Goal: Information Seeking & Learning: Learn about a topic

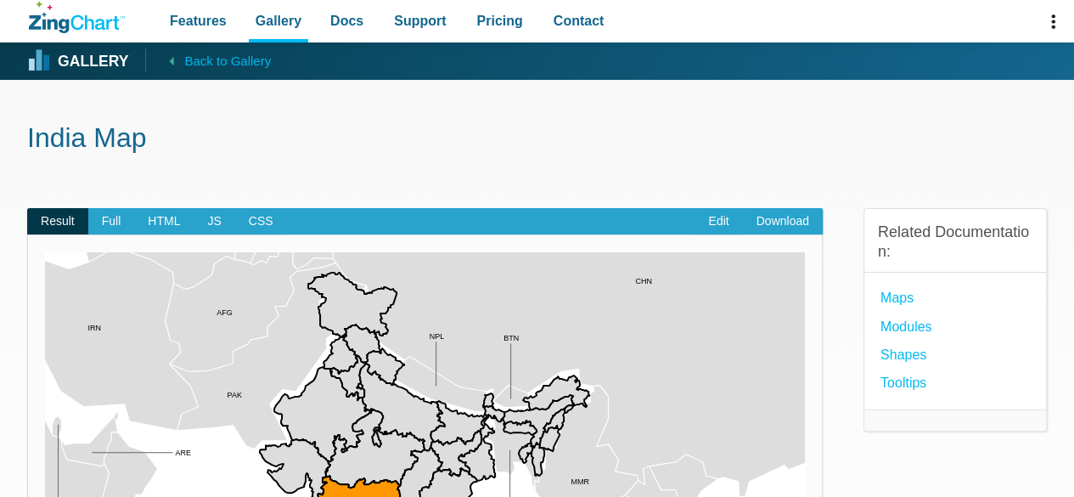
scroll to position [170, 0]
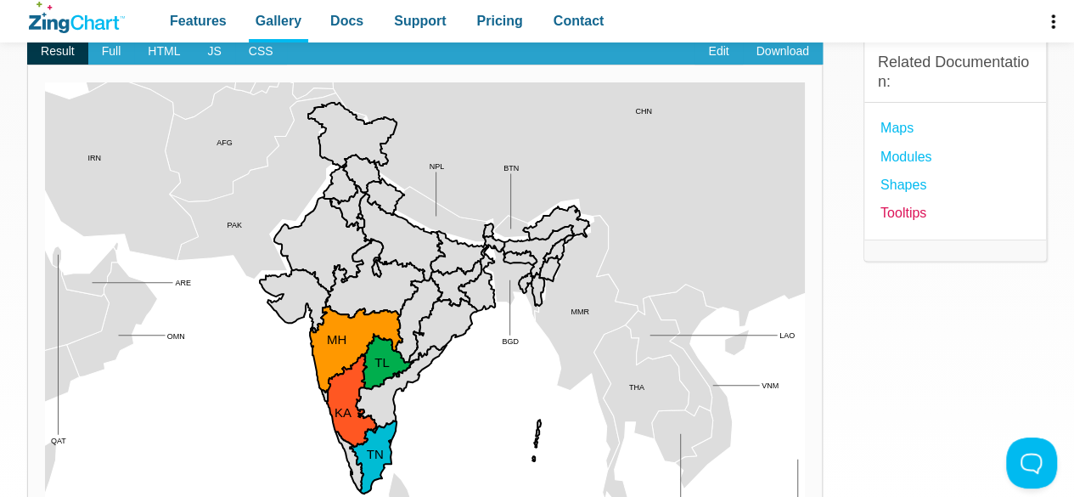
click at [919, 215] on link "Tooltips" at bounding box center [904, 212] width 46 height 23
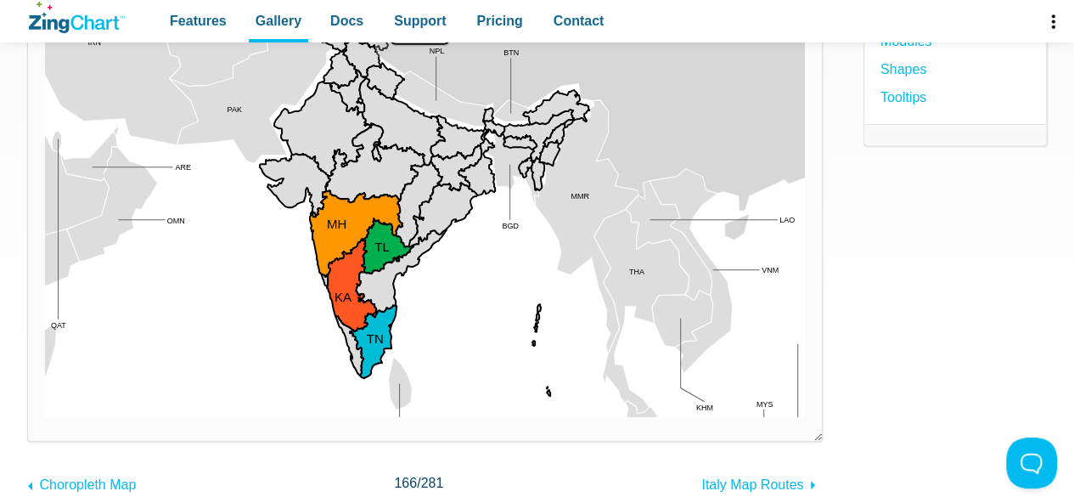
scroll to position [340, 0]
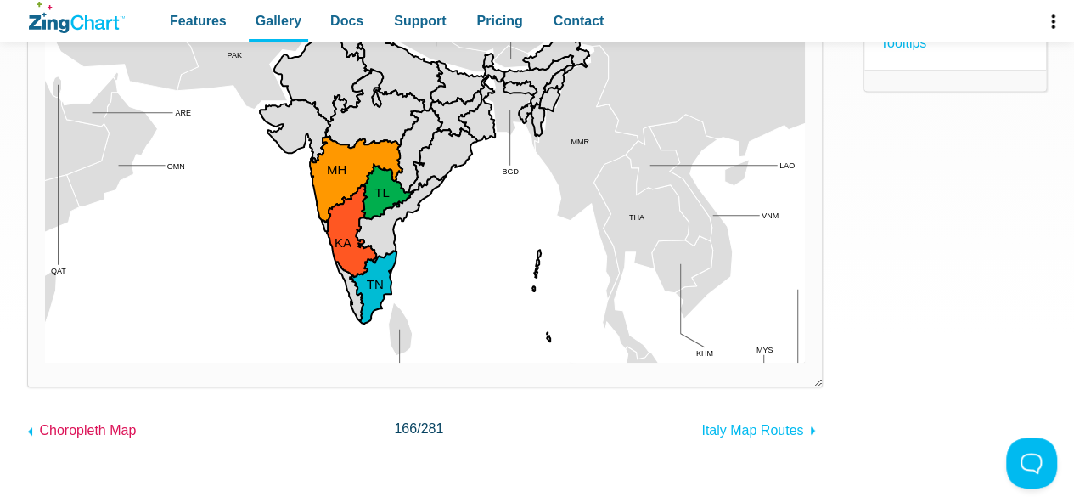
click at [93, 428] on span "Choropleth Map" at bounding box center [87, 430] width 97 height 14
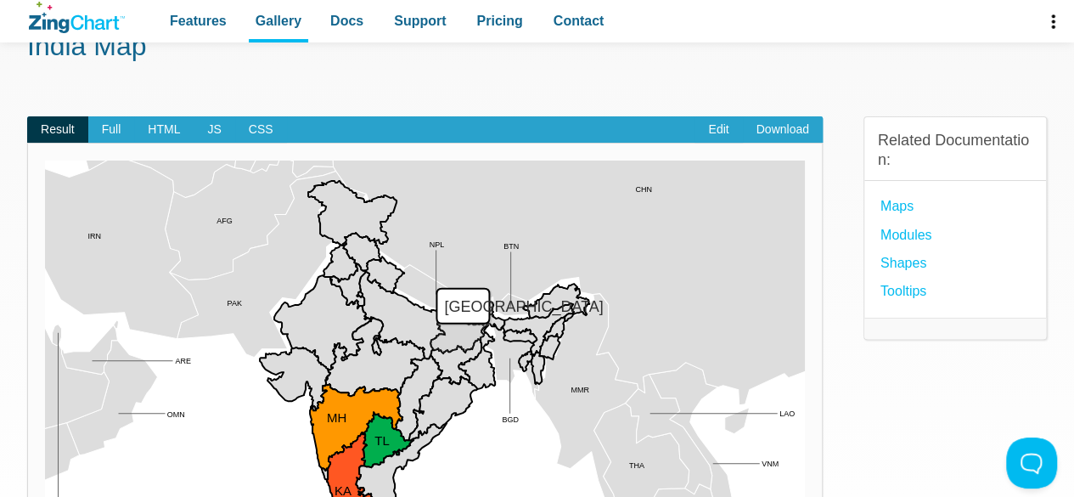
scroll to position [85, 0]
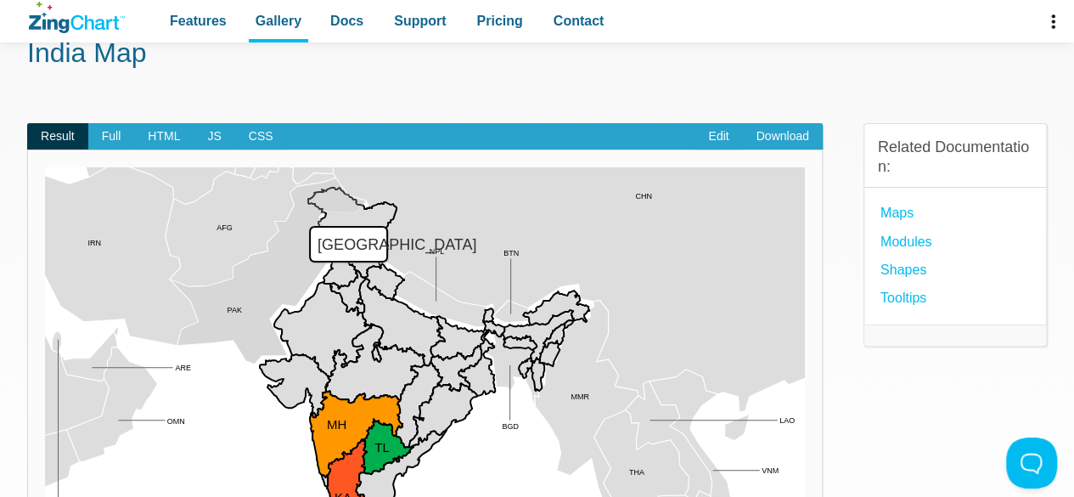
click at [770, 140] on link "Download" at bounding box center [783, 136] width 80 height 27
click at [894, 210] on link "Maps" at bounding box center [897, 212] width 33 height 23
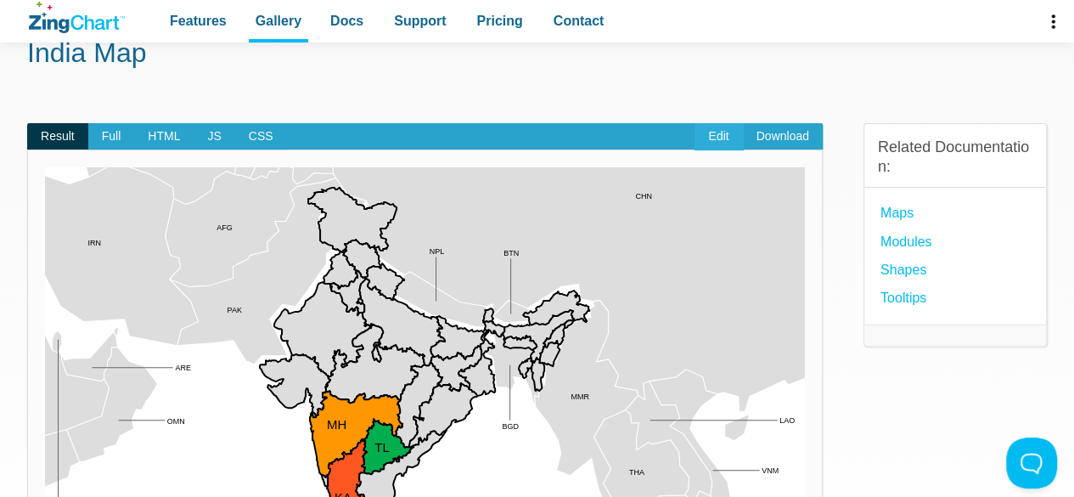
click at [715, 133] on link "Edit" at bounding box center [719, 136] width 48 height 27
click at [104, 132] on span "Full" at bounding box center [111, 136] width 47 height 27
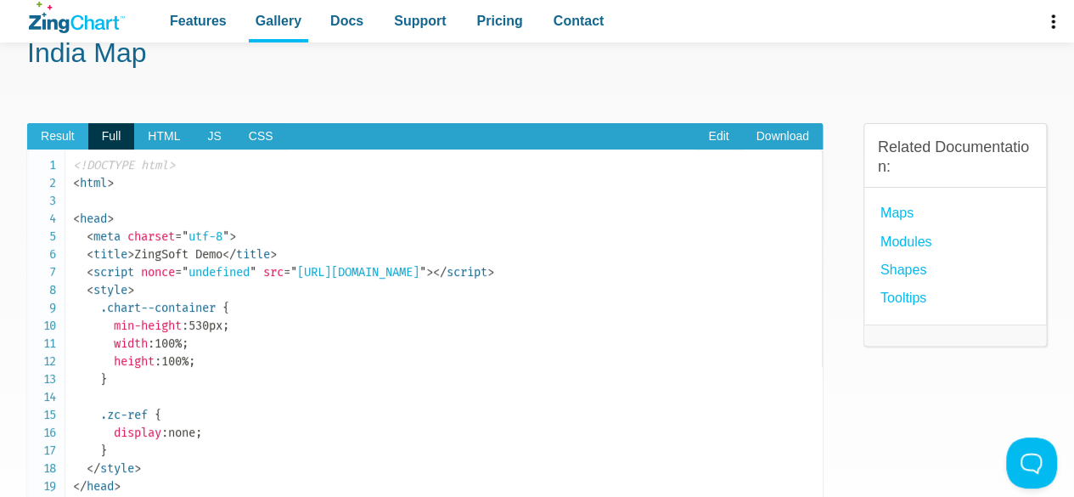
click at [69, 136] on span "Result" at bounding box center [57, 136] width 61 height 27
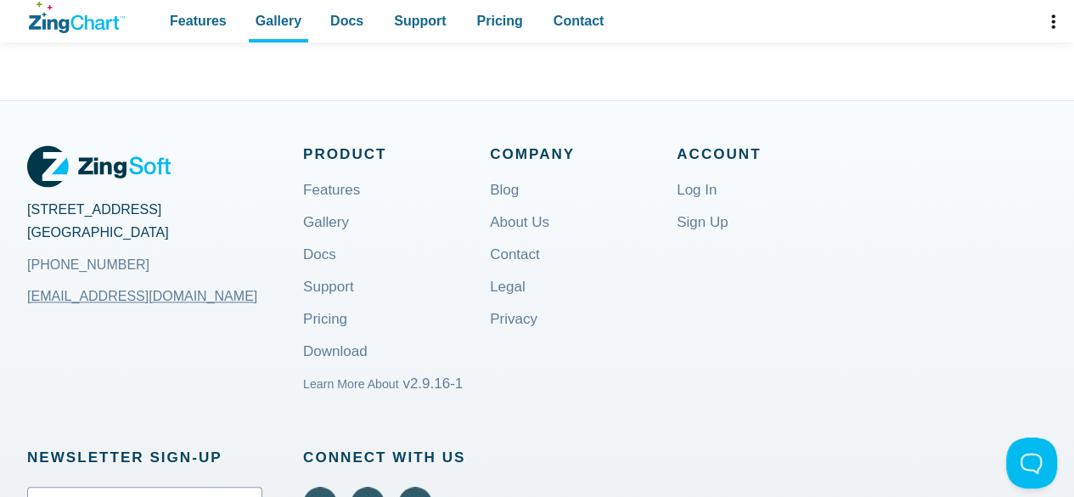
scroll to position [764, 0]
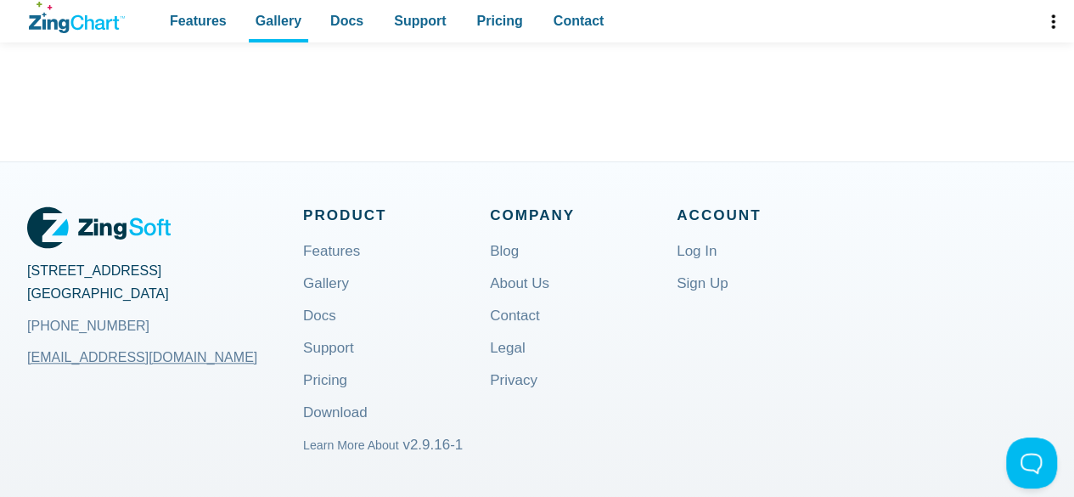
click at [0, 0] on use "App Content" at bounding box center [0, 0] width 0 height 0
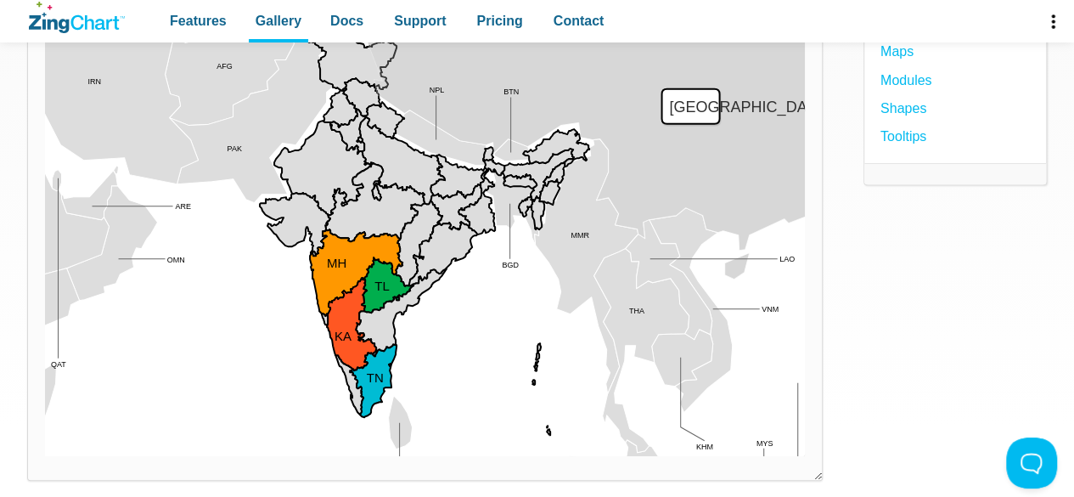
scroll to position [340, 0]
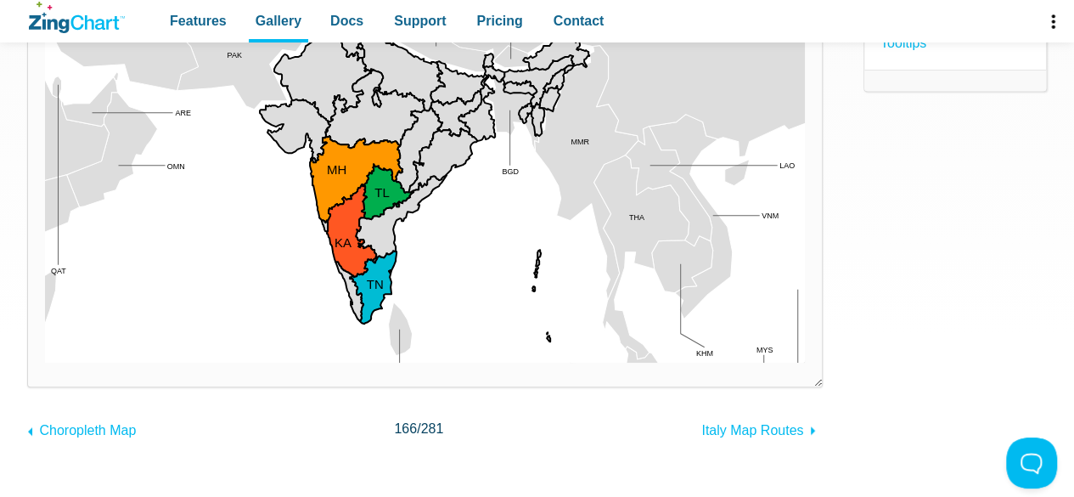
drag, startPoint x: 477, startPoint y: 336, endPoint x: 220, endPoint y: 330, distance: 257.4
click at [205, 330] on img "App Content" at bounding box center [425, 138] width 760 height 450
click at [418, 432] on span "166 / 281" at bounding box center [418, 428] width 49 height 23
click at [780, 435] on span "Italy Map Routes" at bounding box center [753, 430] width 102 height 14
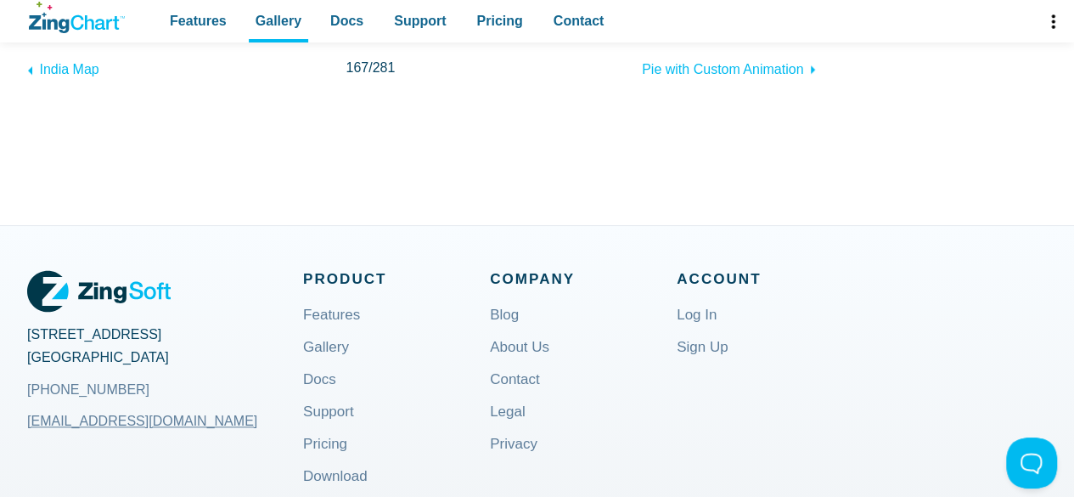
scroll to position [703, 0]
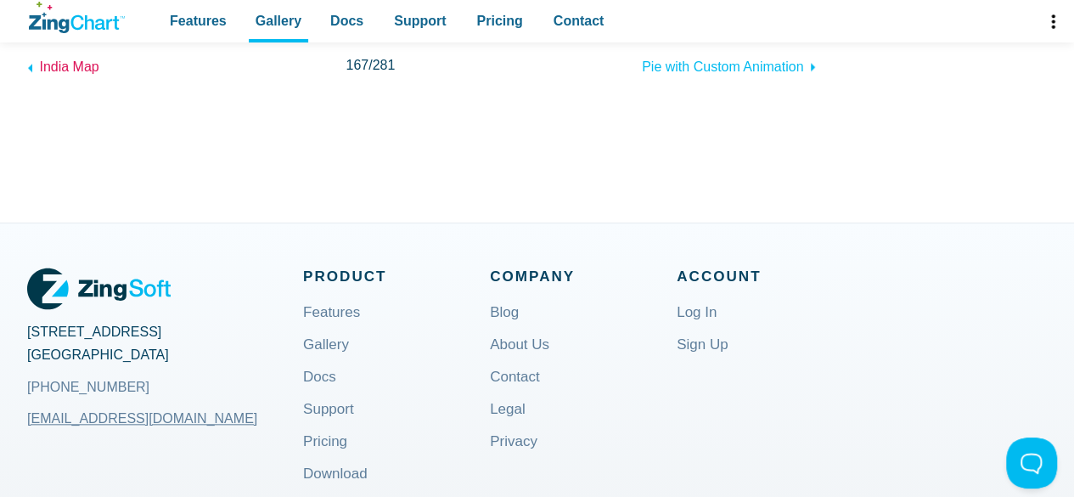
click at [69, 74] on span "India Map" at bounding box center [68, 66] width 59 height 14
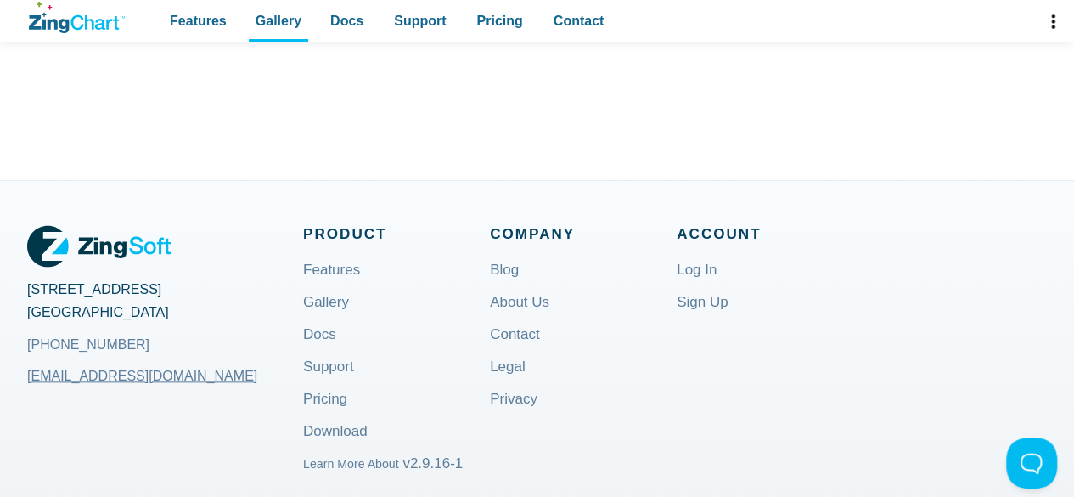
scroll to position [595, 0]
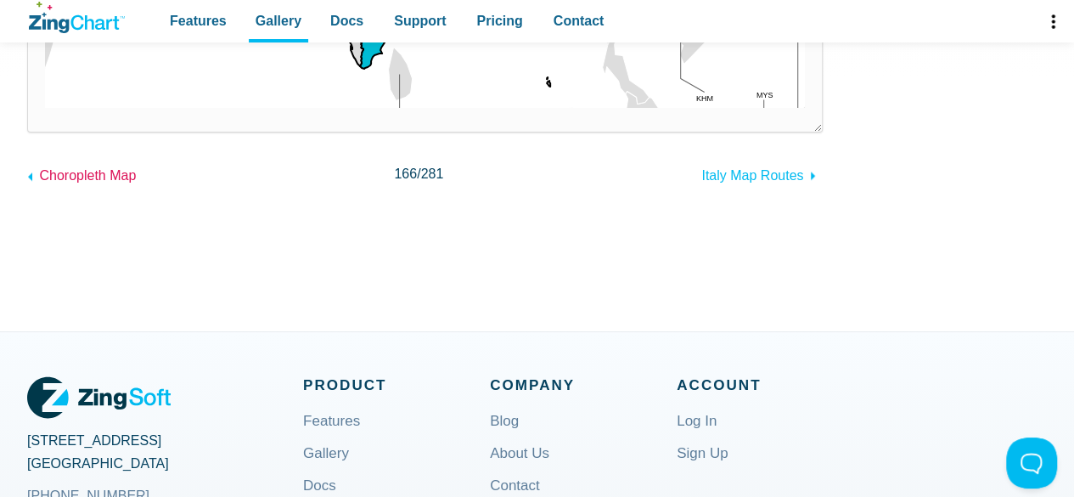
click at [68, 180] on span "Choropleth Map" at bounding box center [87, 175] width 97 height 14
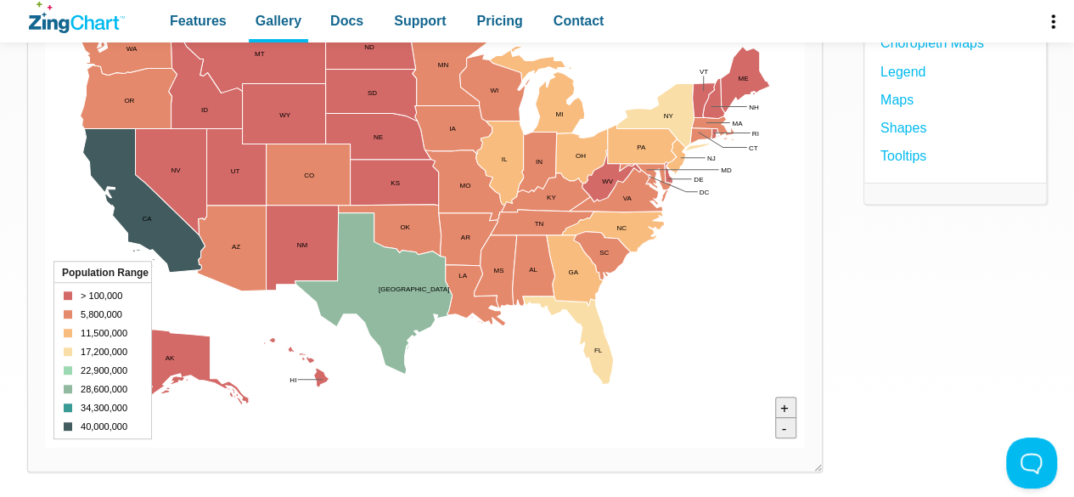
scroll to position [510, 0]
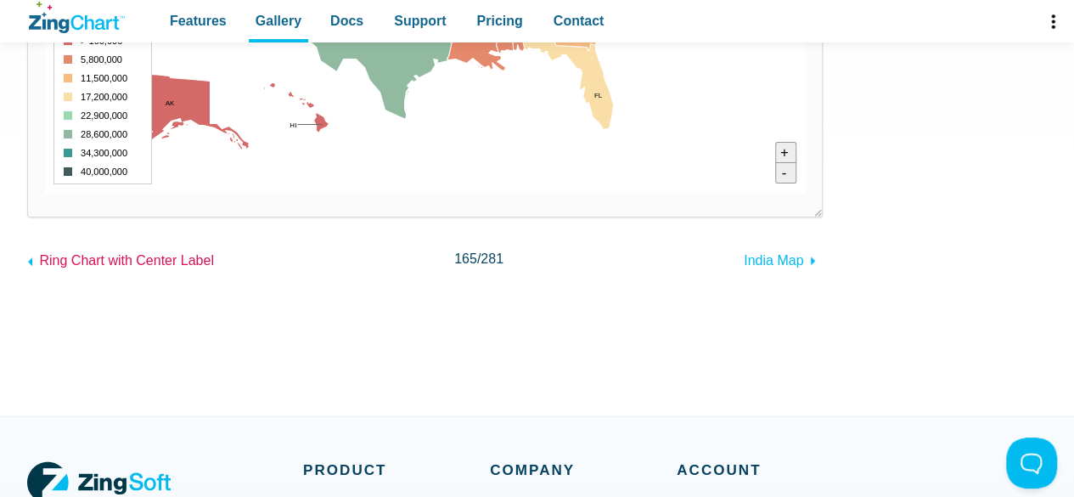
click at [131, 257] on span "Ring Chart with Center Label" at bounding box center [126, 260] width 174 height 14
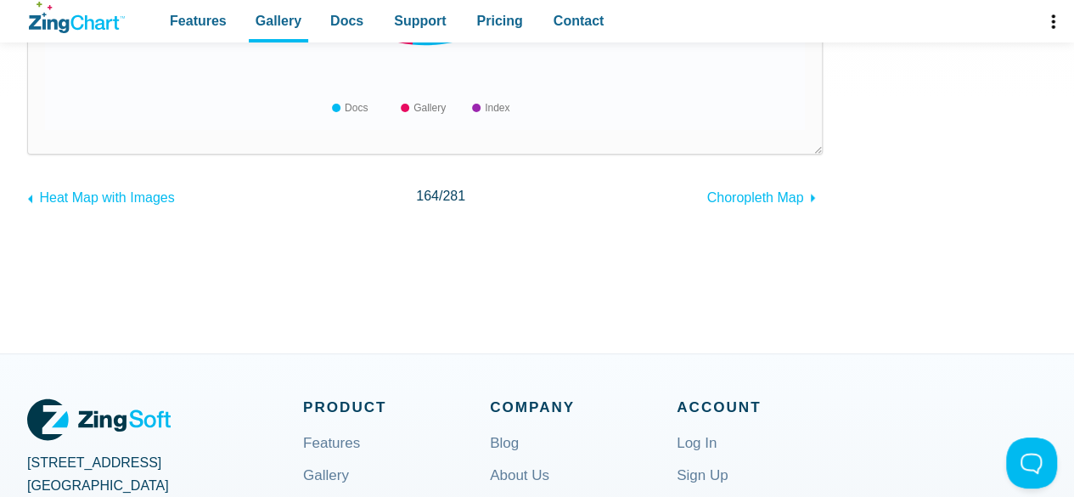
scroll to position [595, 0]
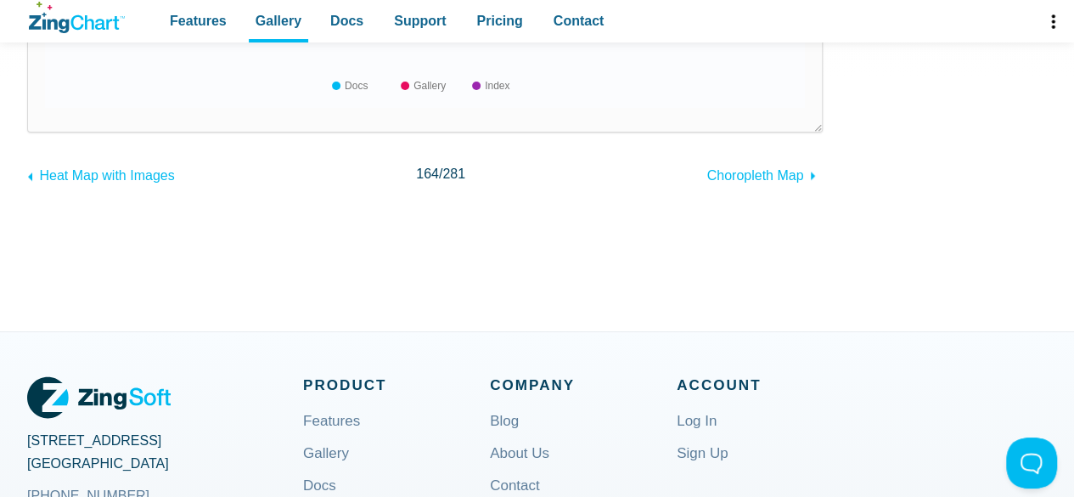
click at [115, 176] on span "Heat Map with Images" at bounding box center [106, 175] width 135 height 14
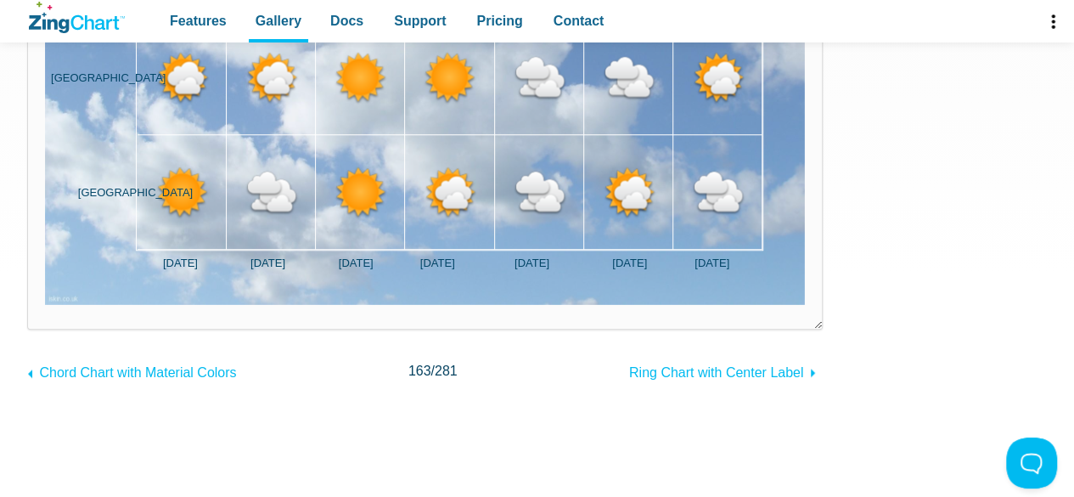
scroll to position [425, 0]
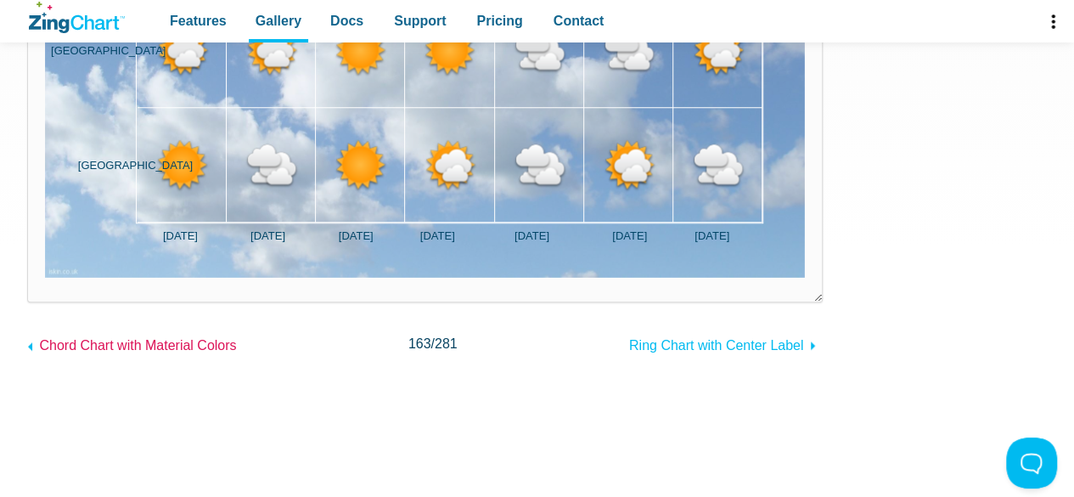
click at [162, 349] on span "Chord Chart with Material Colors" at bounding box center [137, 345] width 197 height 14
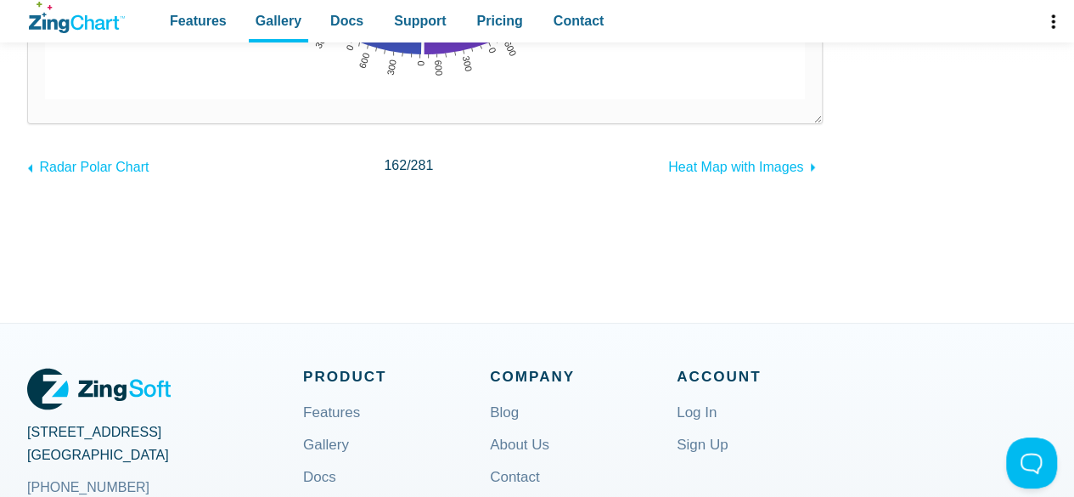
scroll to position [679, 0]
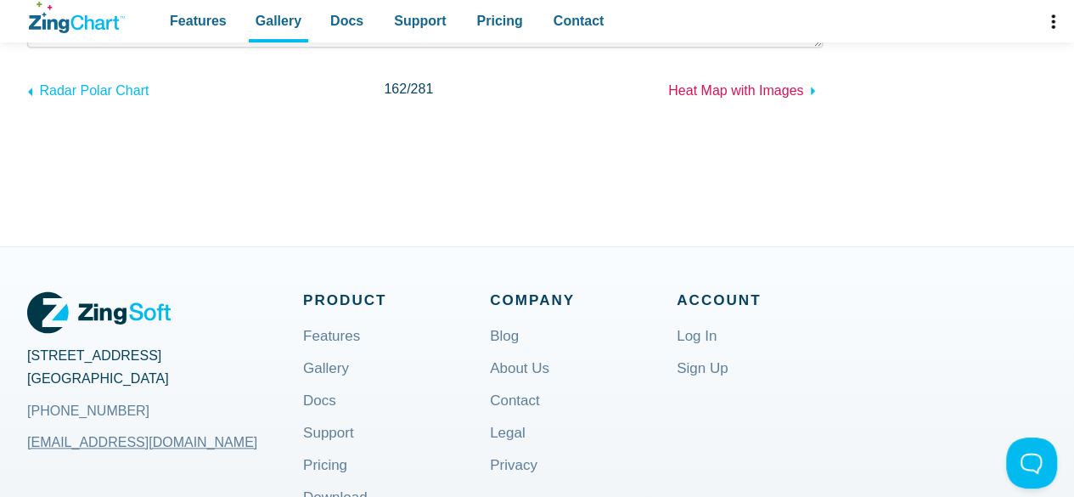
click at [739, 83] on span "Heat Map with Images" at bounding box center [735, 90] width 135 height 14
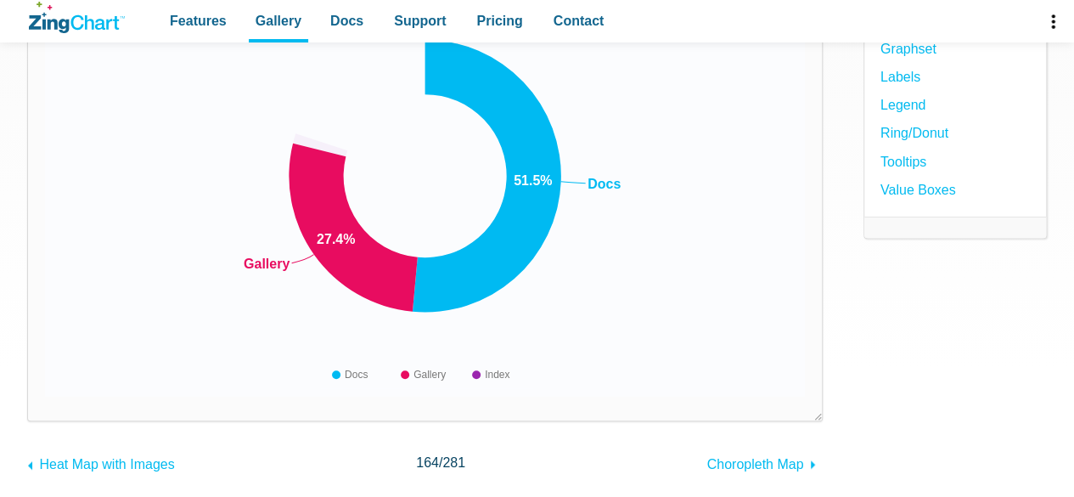
scroll to position [340, 0]
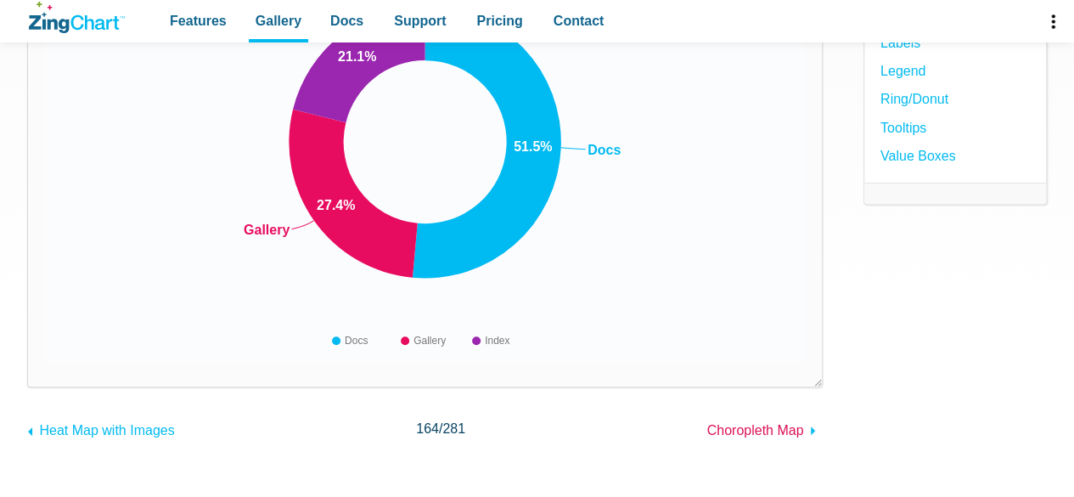
click at [719, 426] on span "Choropleth Map" at bounding box center [755, 430] width 97 height 14
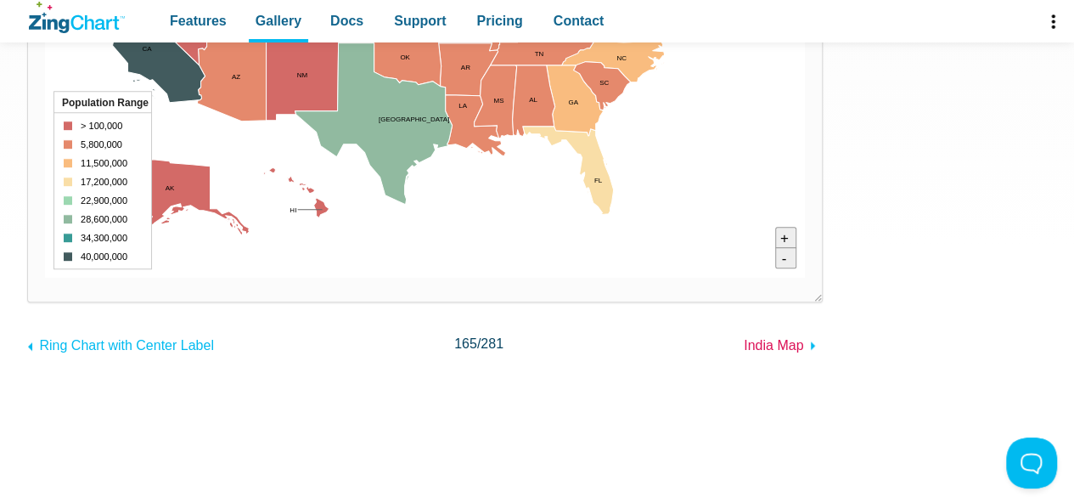
click at [777, 342] on span "India Map" at bounding box center [773, 345] width 59 height 14
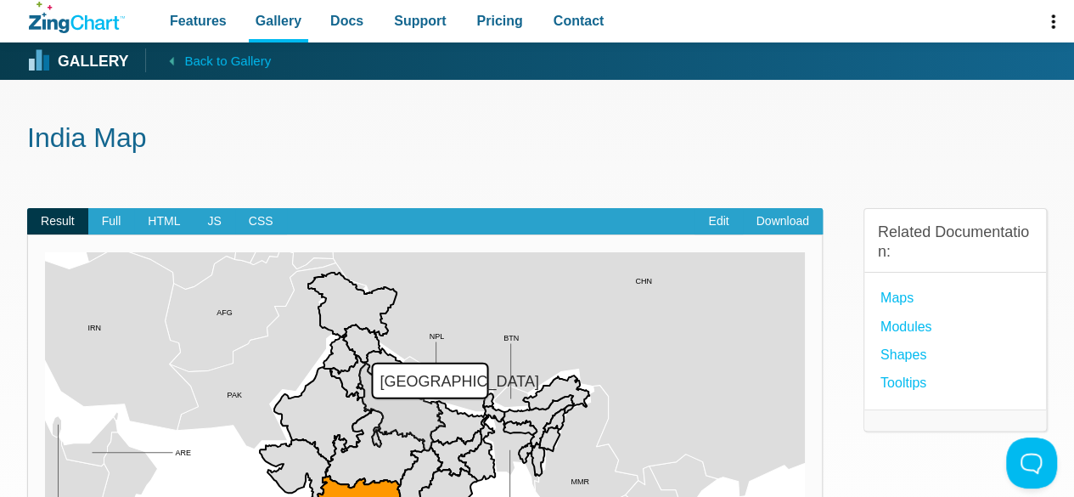
scroll to position [170, 0]
